Goal: Information Seeking & Learning: Learn about a topic

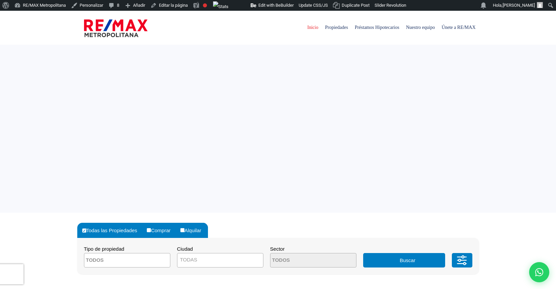
select select
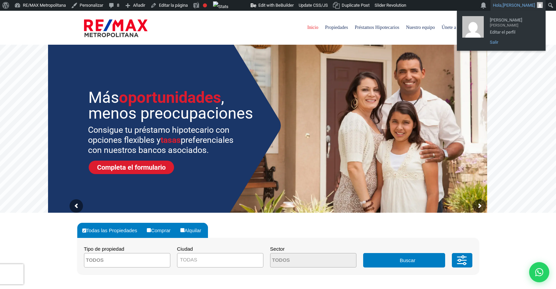
click at [507, 42] on link "Salir" at bounding box center [513, 42] width 54 height 9
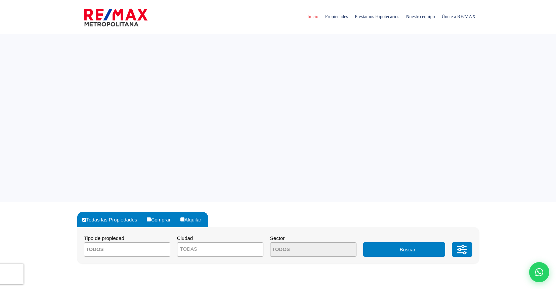
select select
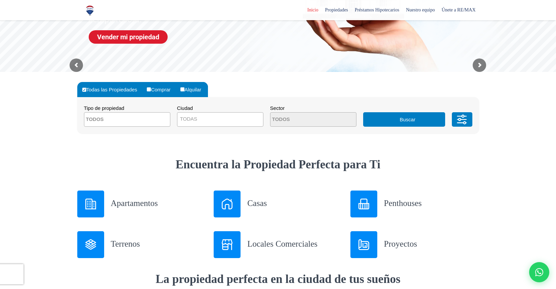
scroll to position [160, 0]
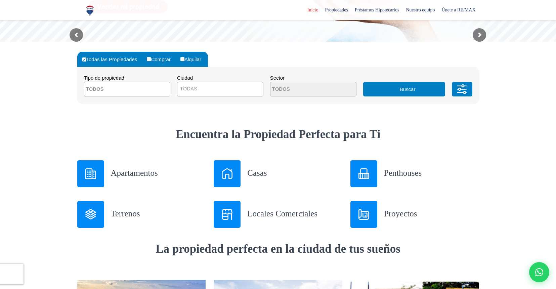
click at [142, 171] on h3 "Apartamentos" at bounding box center [158, 173] width 95 height 12
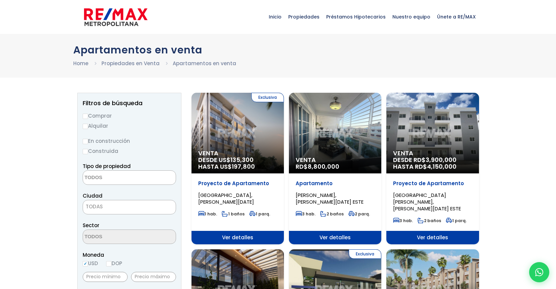
select select
click at [251, 150] on span "Venta" at bounding box center [237, 153] width 79 height 7
